Goal: Find contact information: Find contact information

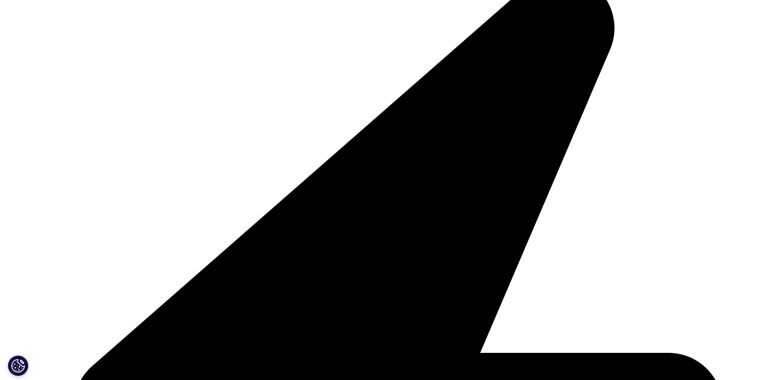
scroll to position [164, 0]
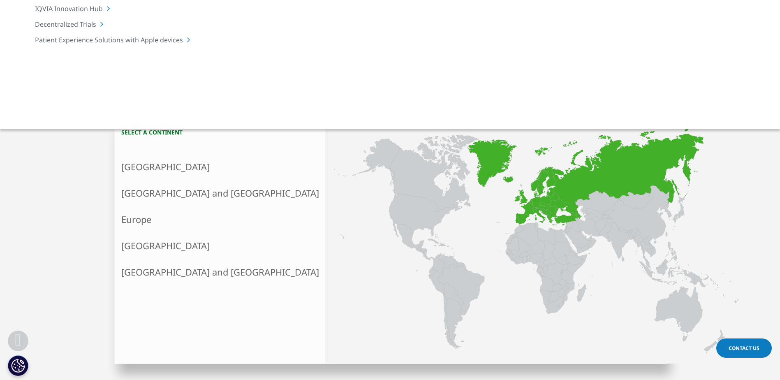
click at [144, 214] on link "Europe" at bounding box center [220, 219] width 211 height 26
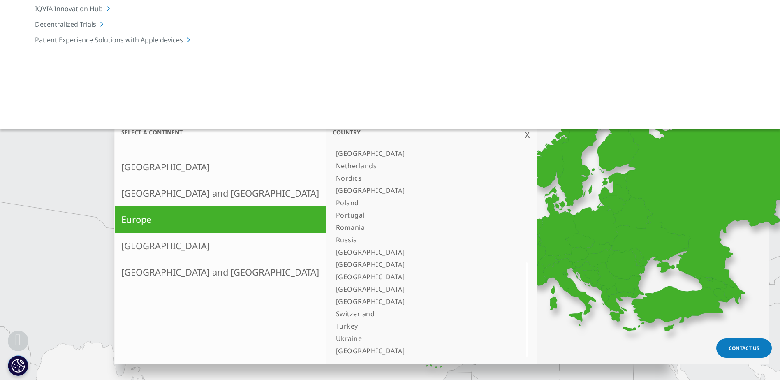
click at [332, 348] on link "[GEOGRAPHIC_DATA]" at bounding box center [420, 350] width 177 height 12
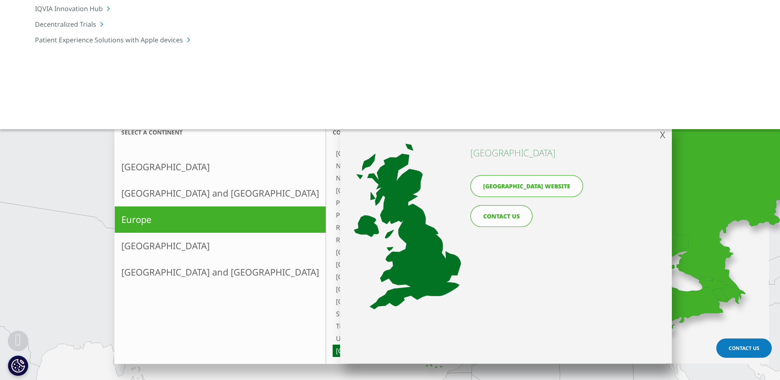
click at [508, 190] on link "[GEOGRAPHIC_DATA] website" at bounding box center [526, 186] width 113 height 22
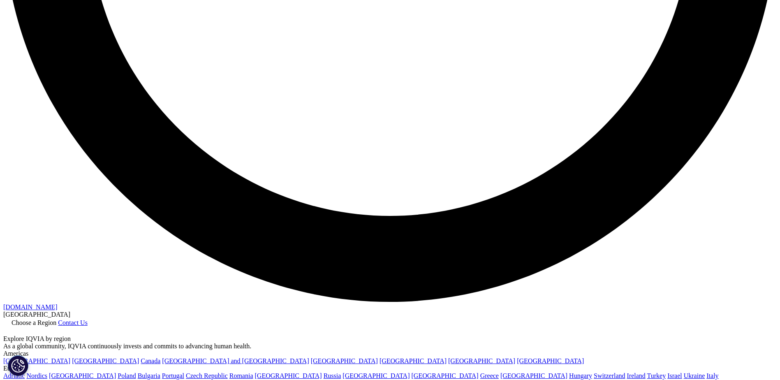
scroll to position [1988, 0]
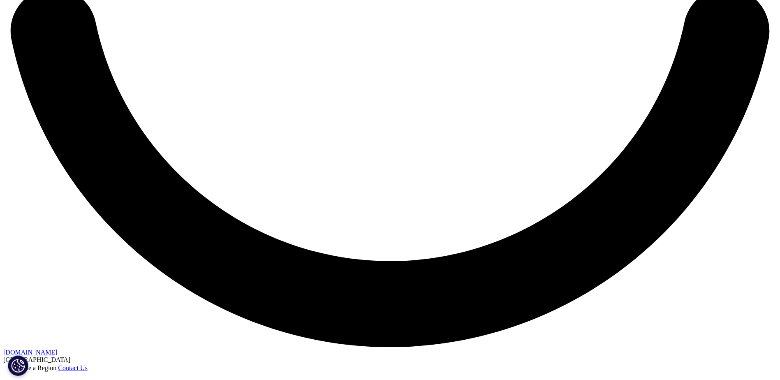
drag, startPoint x: 222, startPoint y: 206, endPoint x: 172, endPoint y: 204, distance: 50.2
drag, startPoint x: 172, startPoint y: 204, endPoint x: 182, endPoint y: 204, distance: 9.9
copy li "[STREET_ADDRESS]"
drag, startPoint x: 216, startPoint y: 217, endPoint x: 166, endPoint y: 215, distance: 50.6
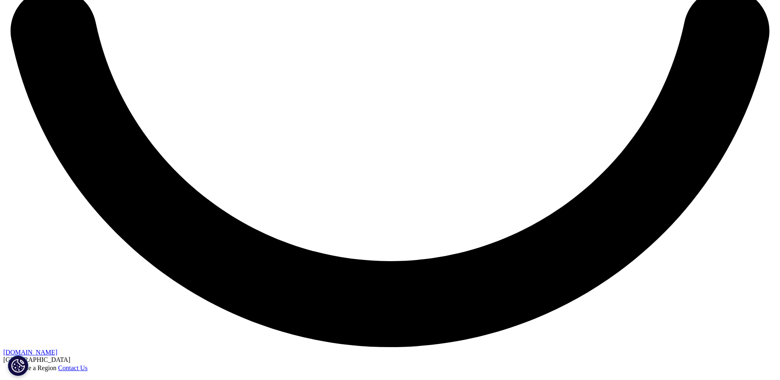
drag, startPoint x: 166, startPoint y: 215, endPoint x: 173, endPoint y: 217, distance: 7.6
copy li "[STREET_ADDRESS]"
drag, startPoint x: 302, startPoint y: 227, endPoint x: 170, endPoint y: 225, distance: 132.4
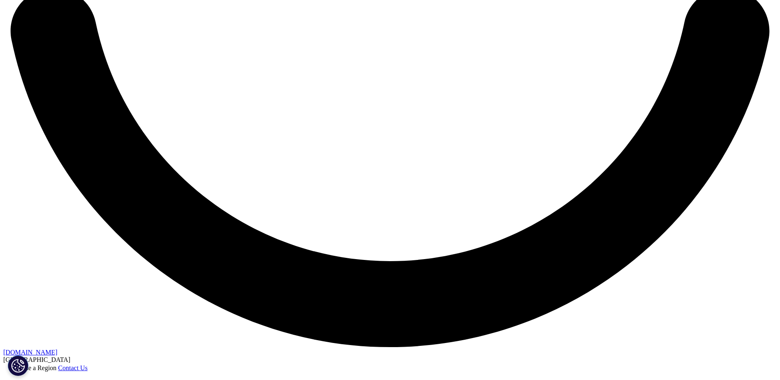
drag, startPoint x: 170, startPoint y: 225, endPoint x: 184, endPoint y: 229, distance: 14.6
copy li "Reading, United Kingdom RG1 3JH"
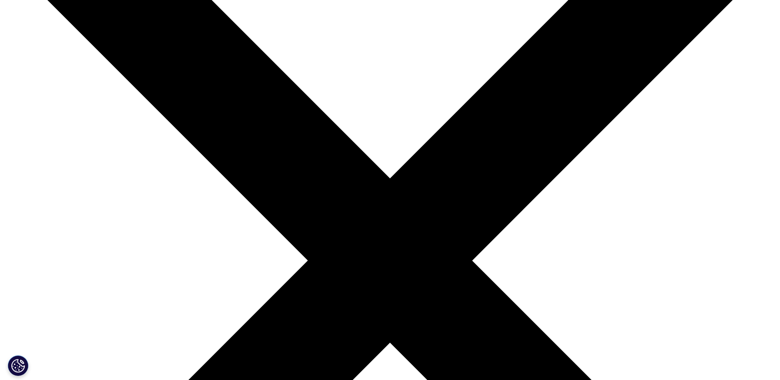
scroll to position [0, 0]
